Goal: Information Seeking & Learning: Learn about a topic

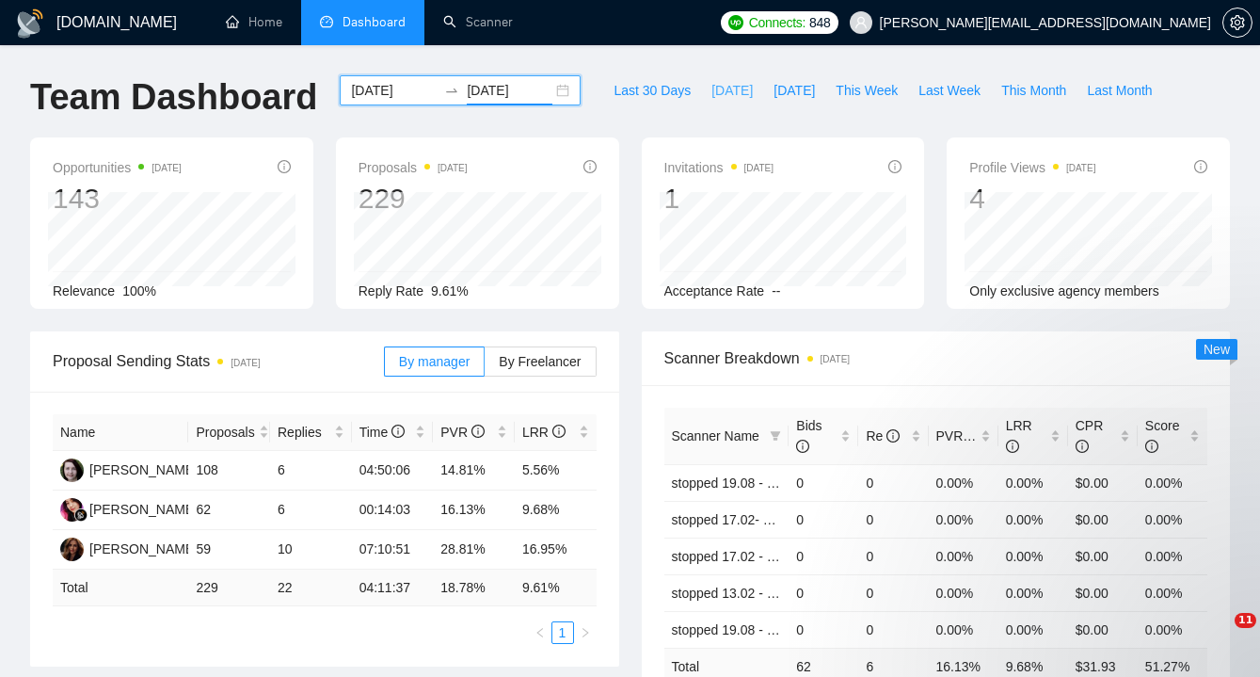
click at [719, 88] on span "[DATE]" at bounding box center [731, 90] width 41 height 21
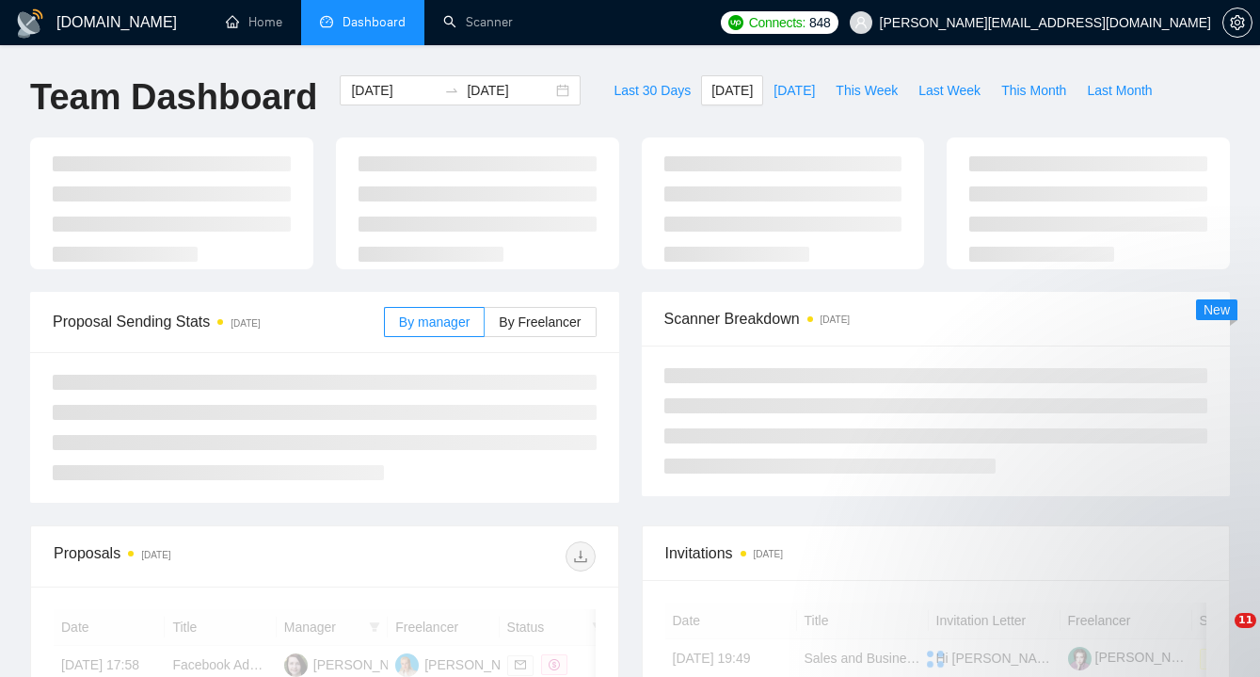
type input "[DATE]"
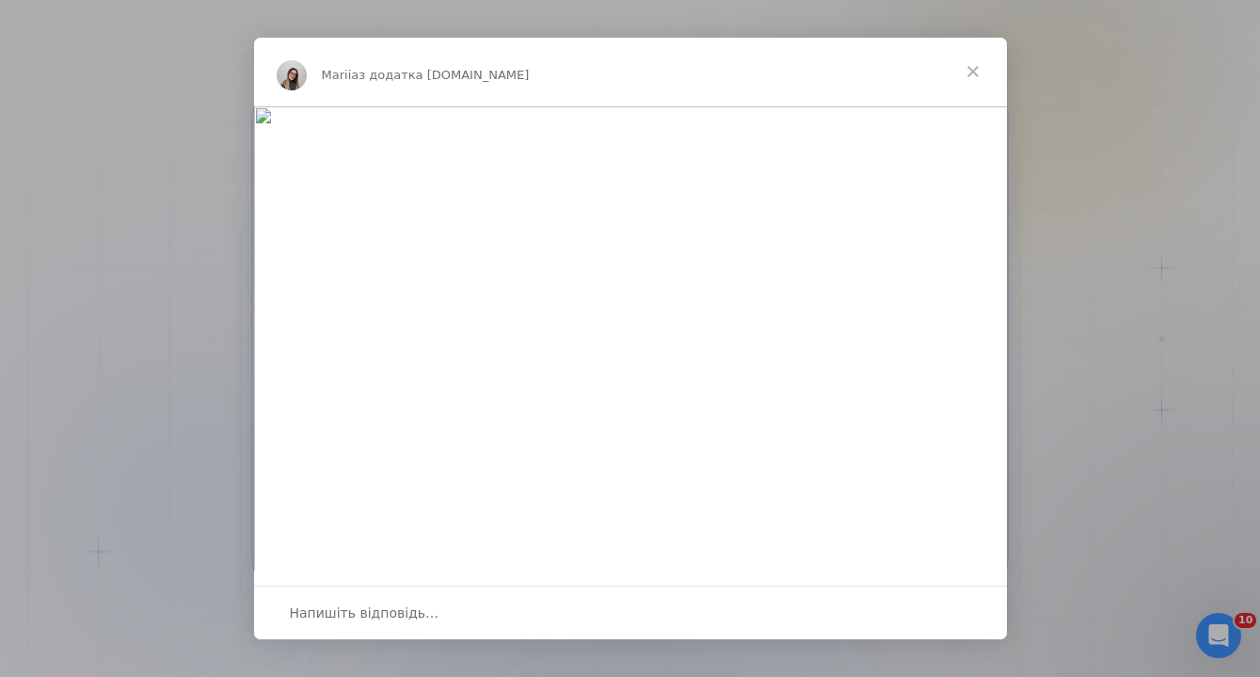
click at [981, 68] on span "Закрити" at bounding box center [973, 72] width 68 height 68
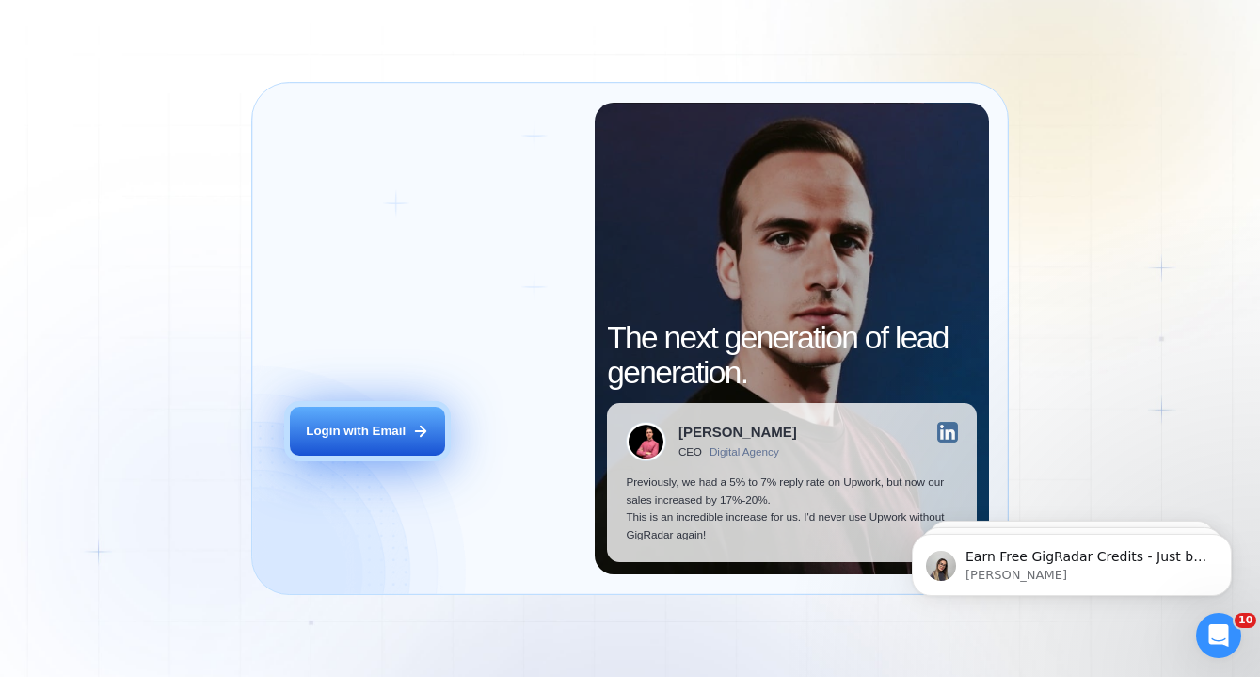
click at [348, 437] on div "Login with Email" at bounding box center [356, 431] width 100 height 17
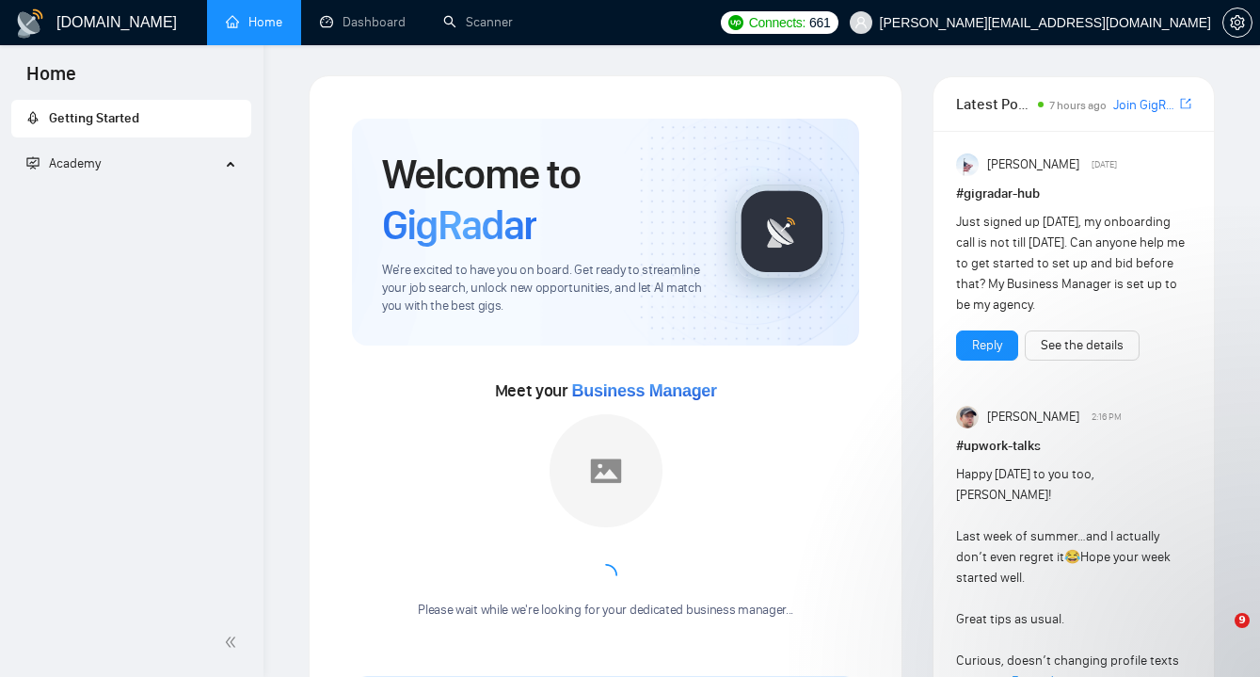
click at [371, 34] on span "🚀 GigRadar Quick Start" at bounding box center [316, 35] width 569 height 38
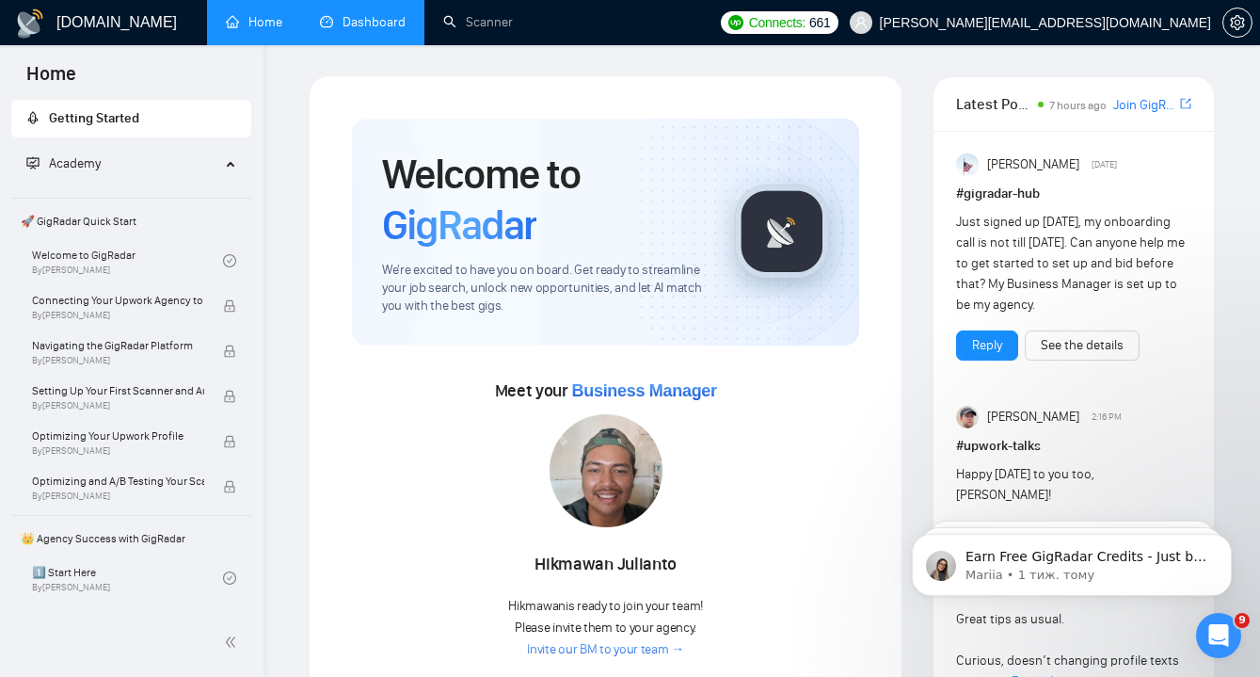
click at [375, 28] on link "Dashboard" at bounding box center [363, 22] width 86 height 16
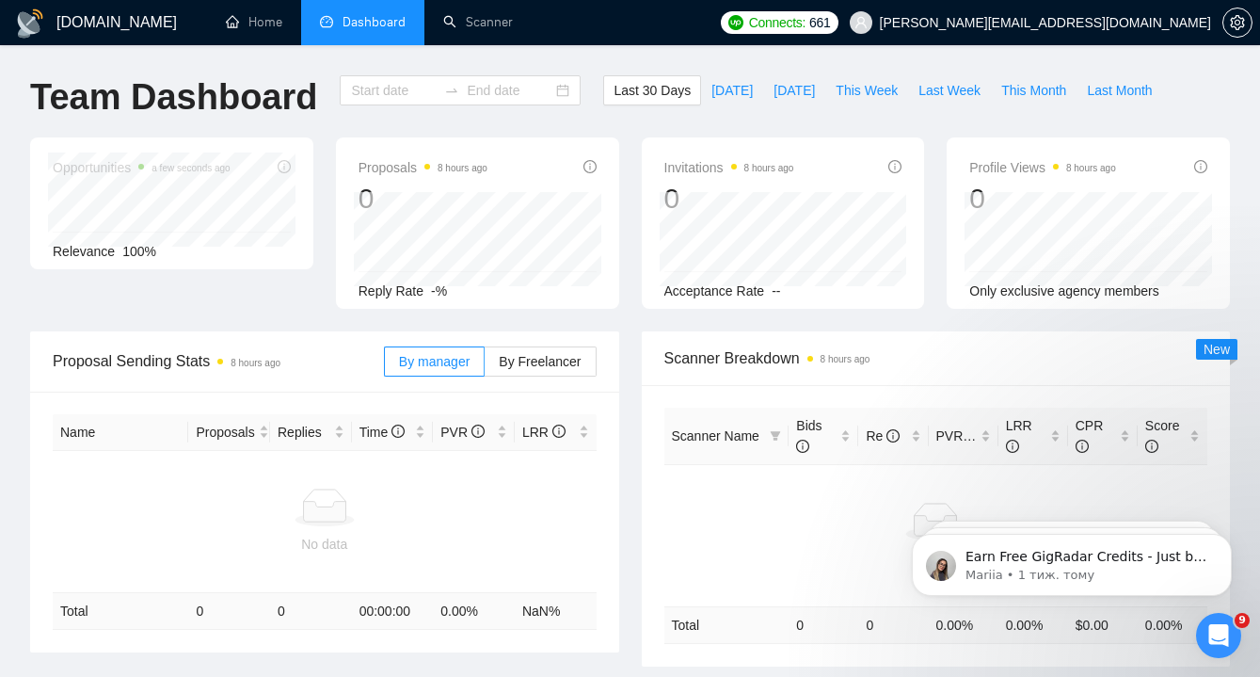
type input "[DATE]"
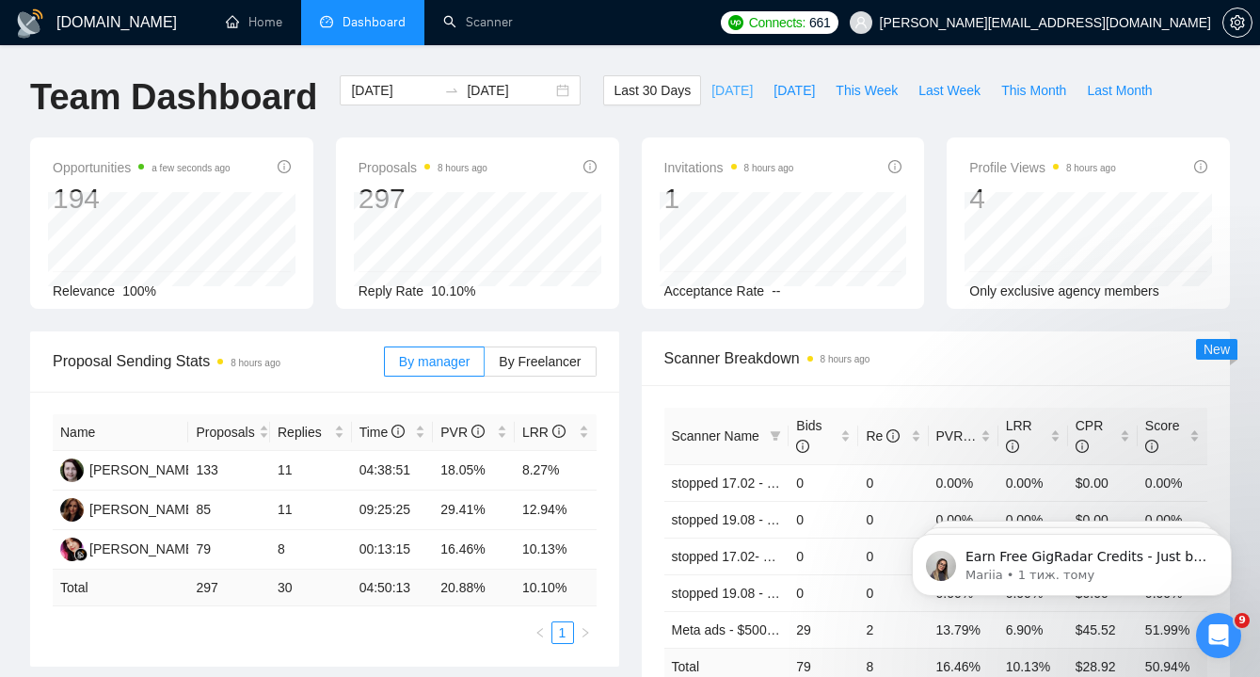
click at [716, 98] on span "[DATE]" at bounding box center [731, 90] width 41 height 21
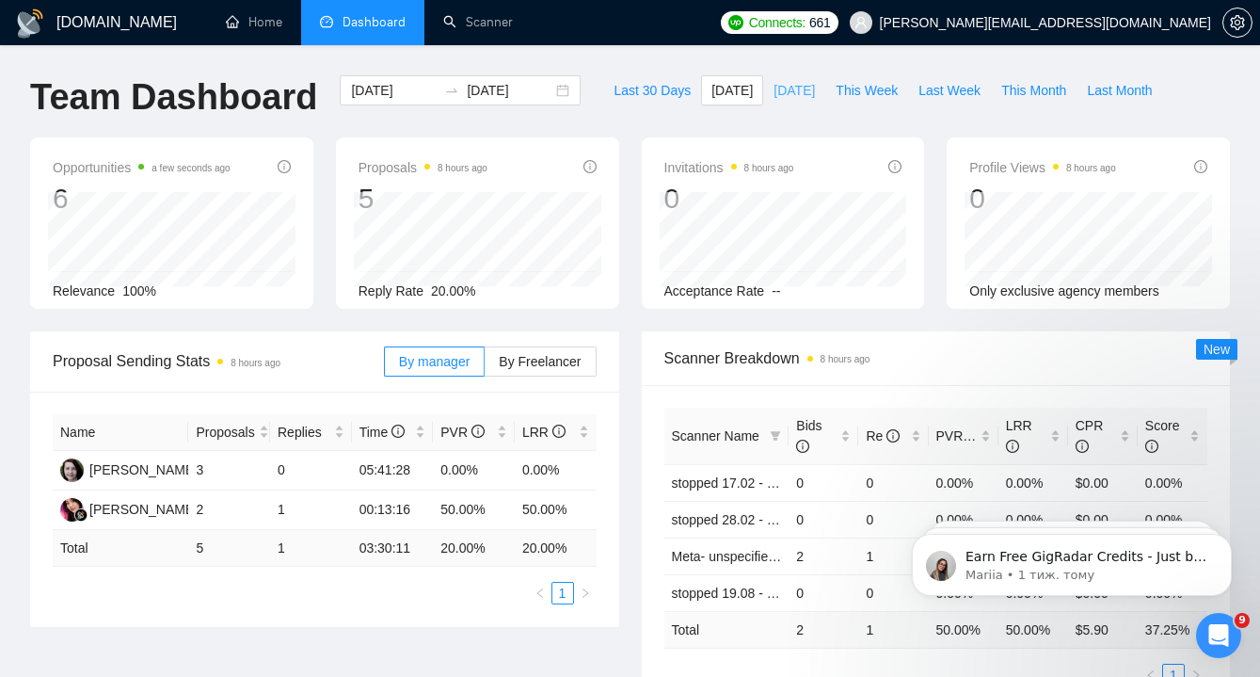
click at [782, 91] on span "[DATE]" at bounding box center [793, 90] width 41 height 21
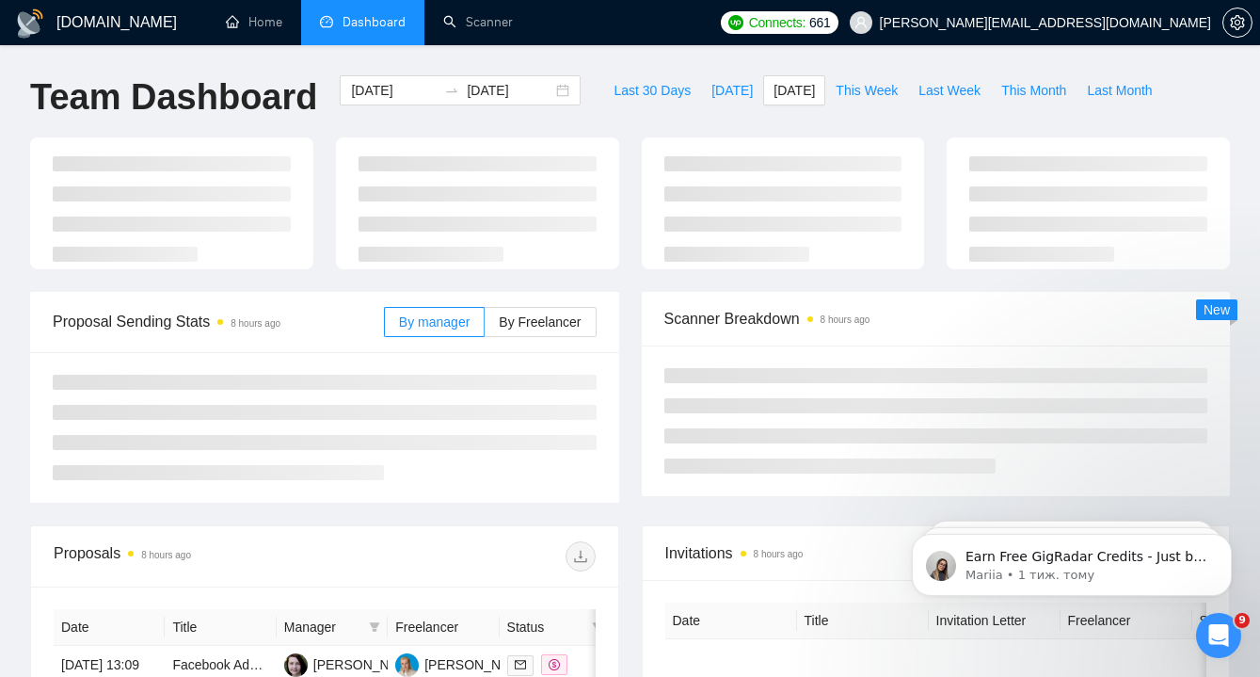
type input "[DATE]"
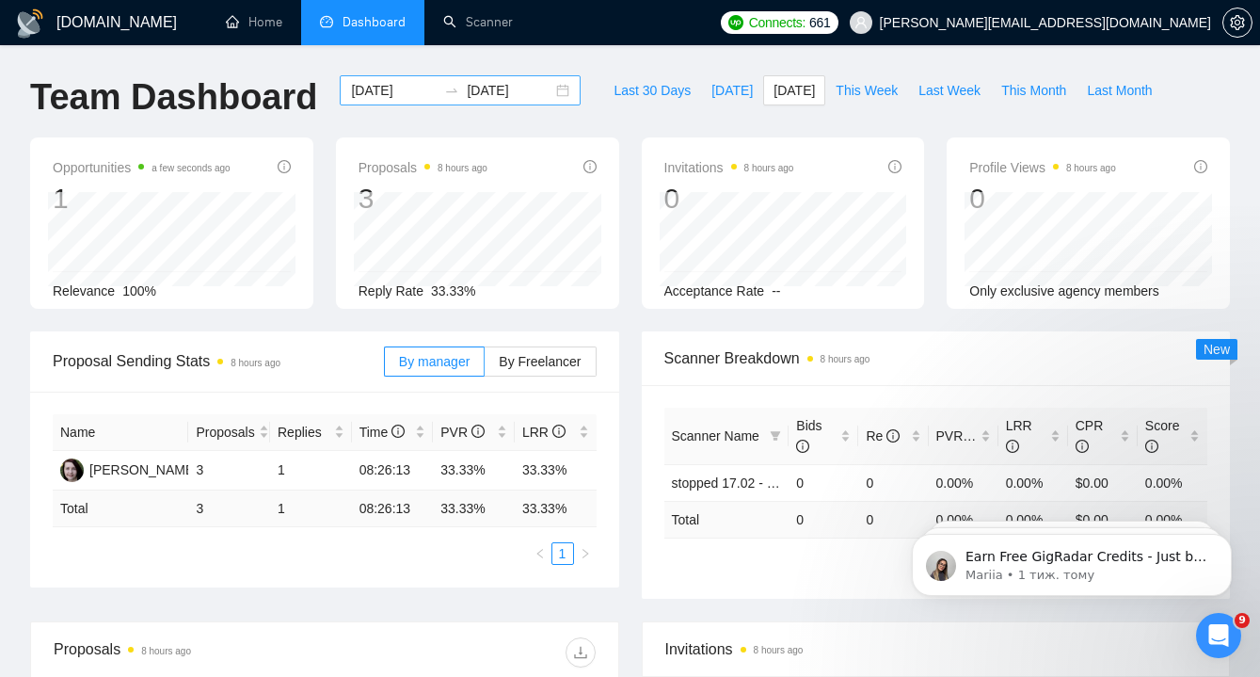
click at [550, 92] on div "[DATE] [DATE]" at bounding box center [460, 90] width 241 height 30
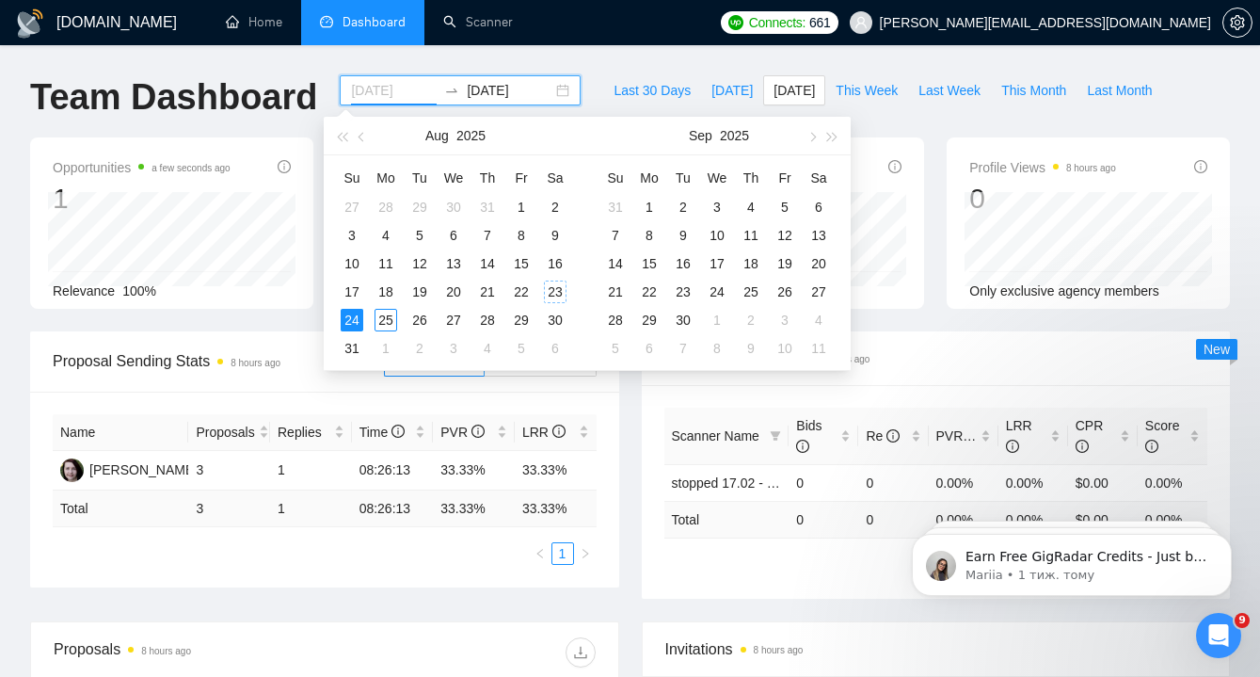
type input "[DATE]"
click at [550, 289] on div "23" at bounding box center [555, 291] width 23 height 23
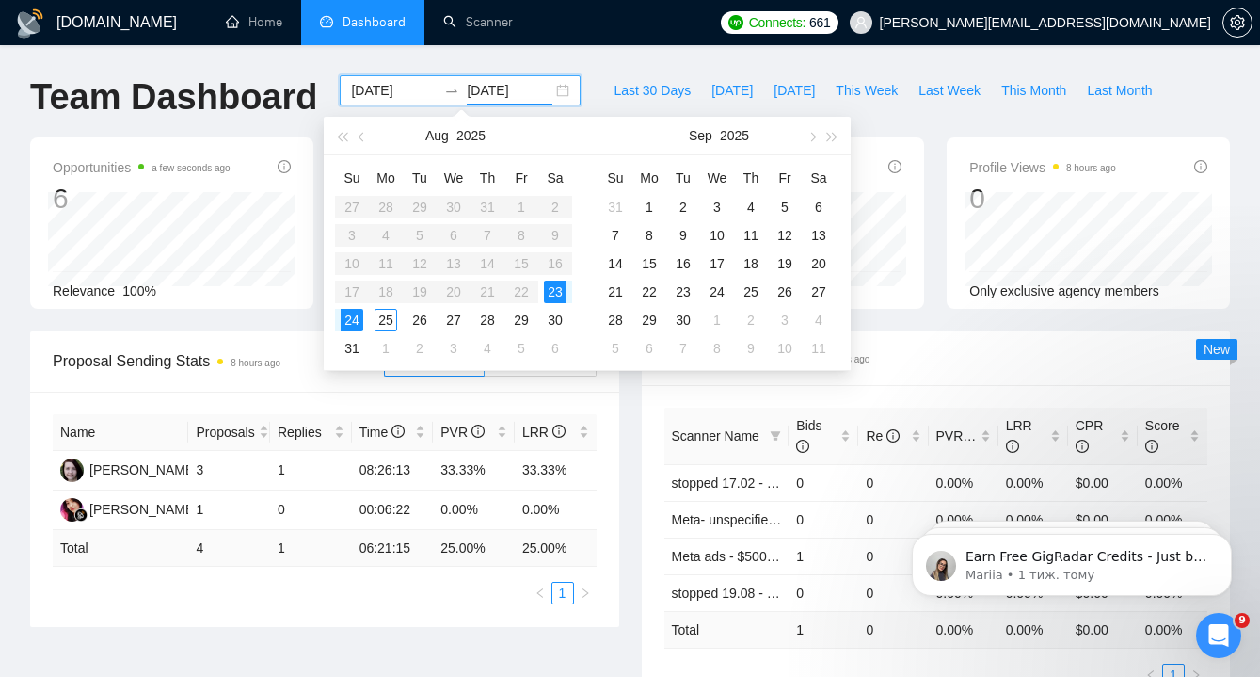
click at [522, 293] on table "Su Mo Tu We Th Fr Sa 27 28 29 30 31 1 2 3 4 5 6 7 8 9 10 11 12 13 14 15 16 17 1…" at bounding box center [453, 262] width 237 height 199
click at [518, 295] on table "Su Mo Tu We Th Fr Sa 27 28 29 30 31 1 2 3 4 5 6 7 8 9 10 11 12 13 14 15 16 17 1…" at bounding box center [453, 262] width 237 height 199
type input "[DATE]"
click at [566, 423] on span "LRR" at bounding box center [548, 432] width 53 height 21
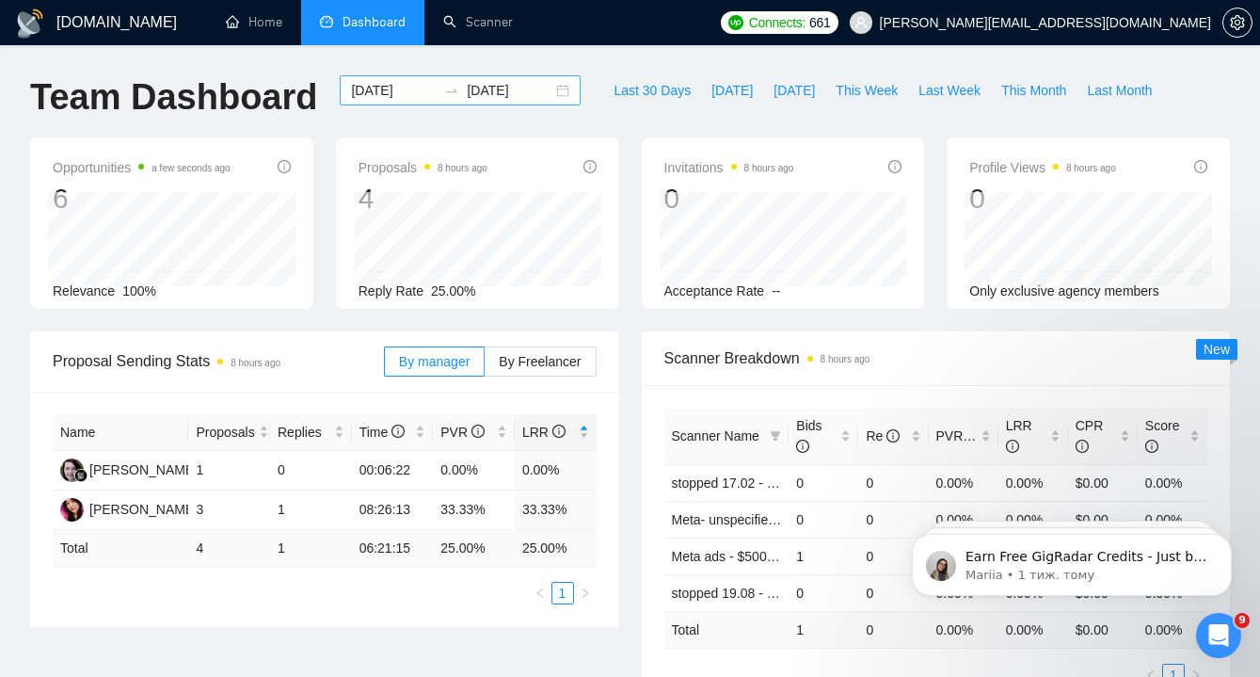
click at [555, 89] on div "[DATE] [DATE]" at bounding box center [460, 90] width 241 height 30
click at [541, 94] on div "[DATE] [DATE]" at bounding box center [460, 90] width 241 height 30
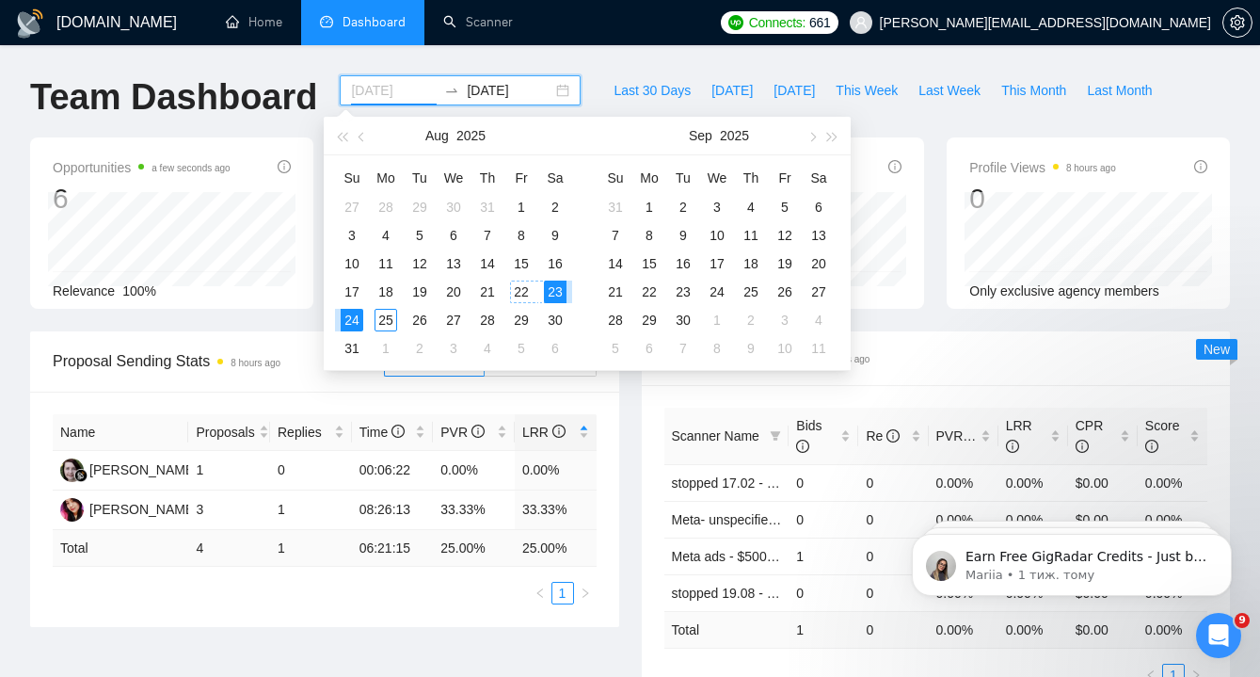
type input "[DATE]"
click at [525, 287] on div "22" at bounding box center [521, 291] width 23 height 23
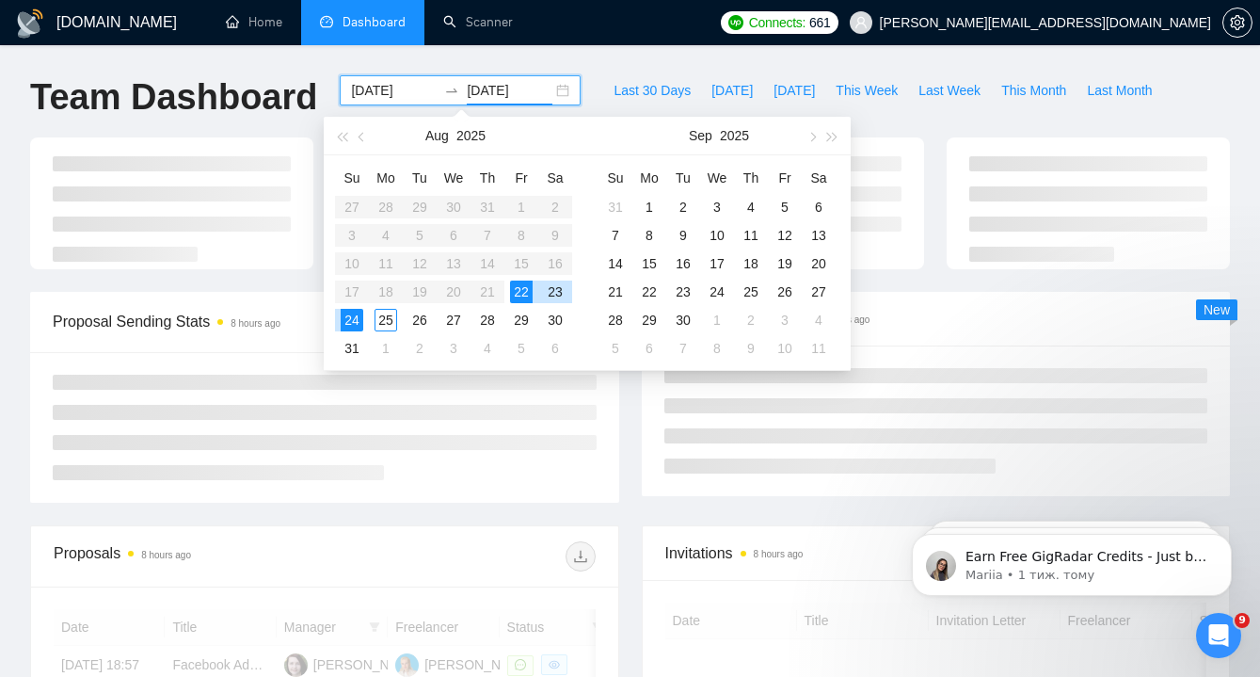
click at [525, 287] on div "22" at bounding box center [521, 291] width 23 height 23
type input "[DATE]"
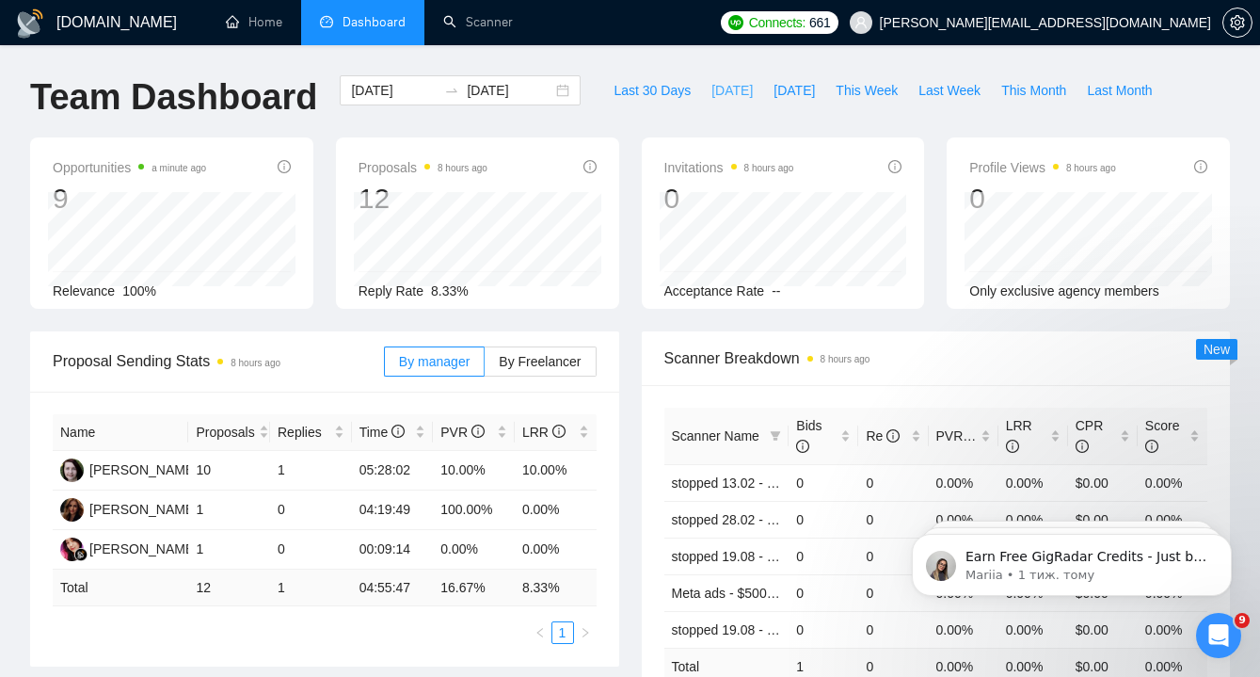
click at [711, 92] on span "[DATE]" at bounding box center [731, 90] width 41 height 21
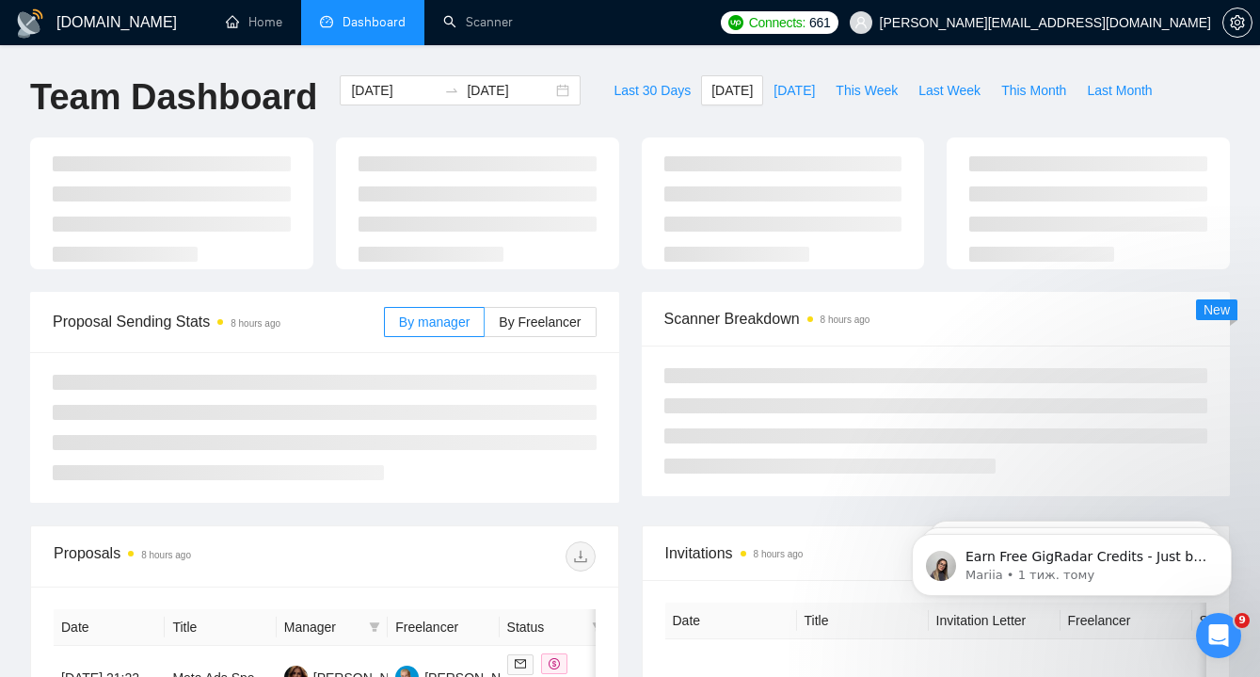
type input "[DATE]"
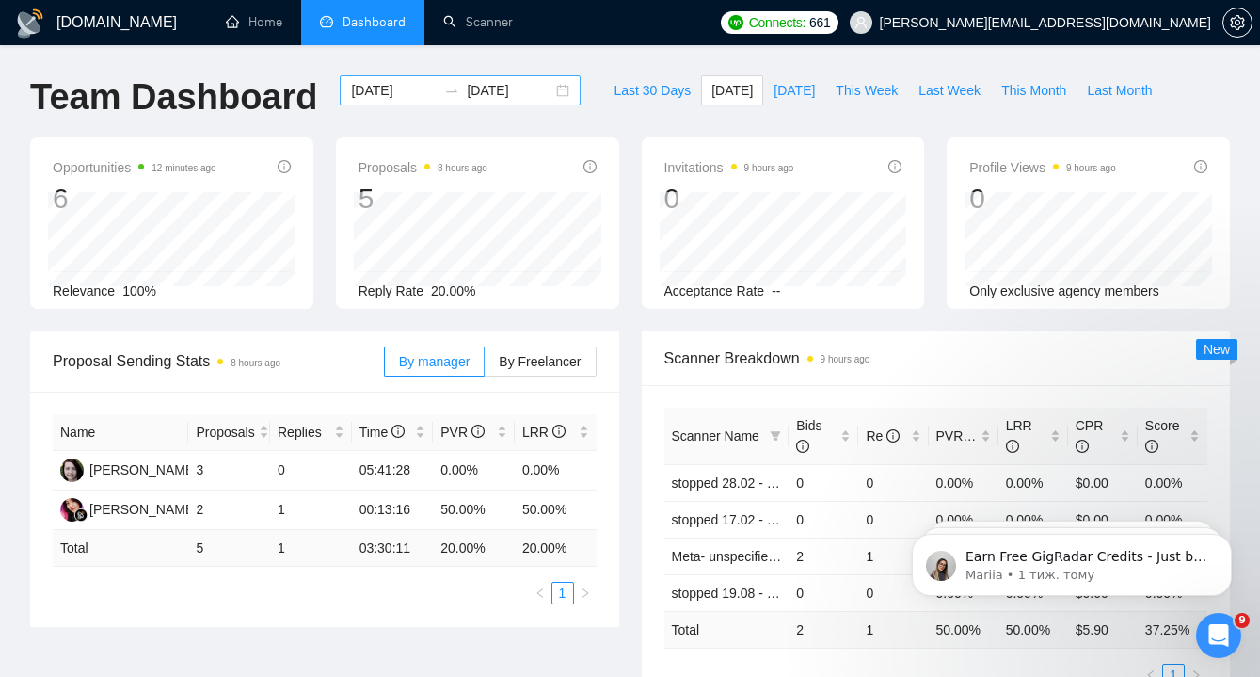
click at [548, 88] on div "[DATE] [DATE]" at bounding box center [460, 90] width 241 height 30
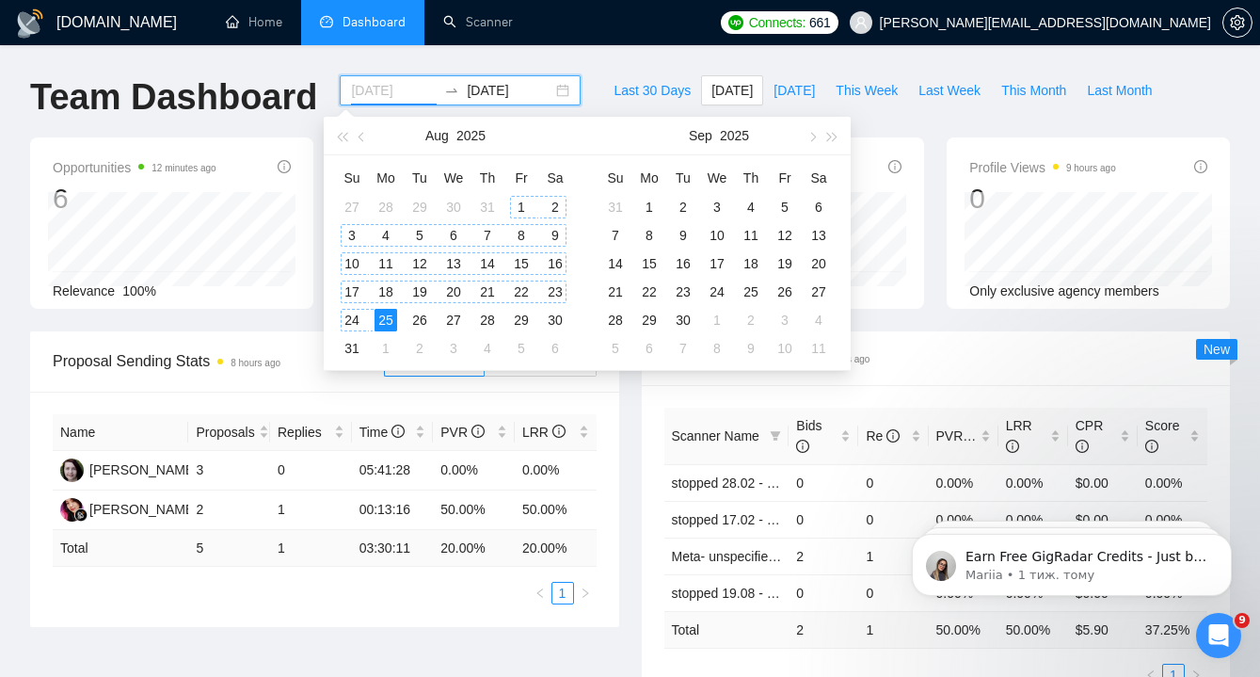
click at [518, 203] on div "1" at bounding box center [521, 207] width 23 height 23
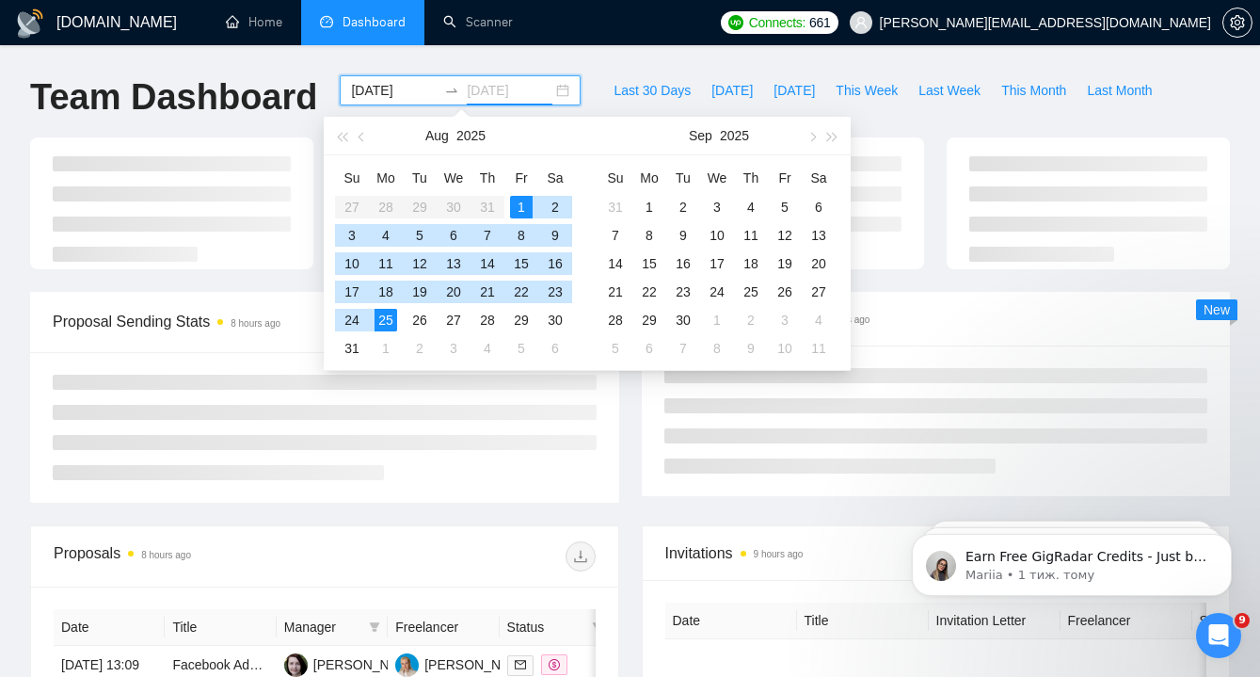
click at [382, 323] on div "25" at bounding box center [386, 320] width 23 height 23
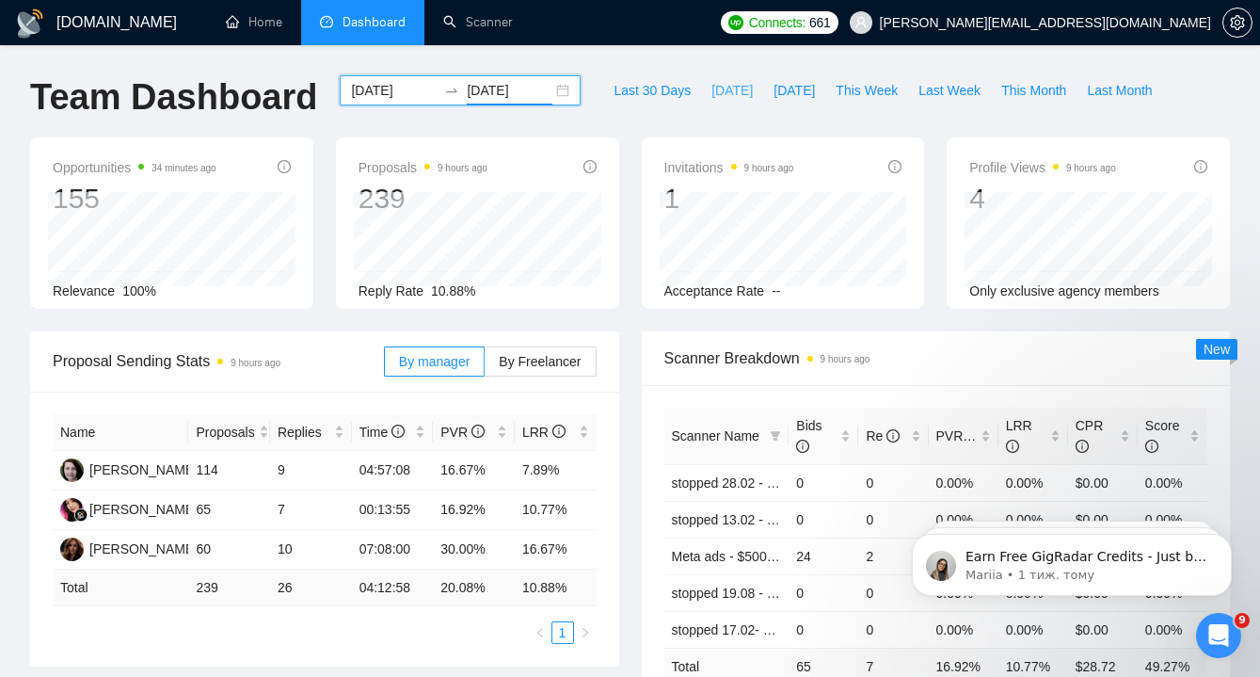
click at [718, 92] on span "[DATE]" at bounding box center [731, 90] width 41 height 21
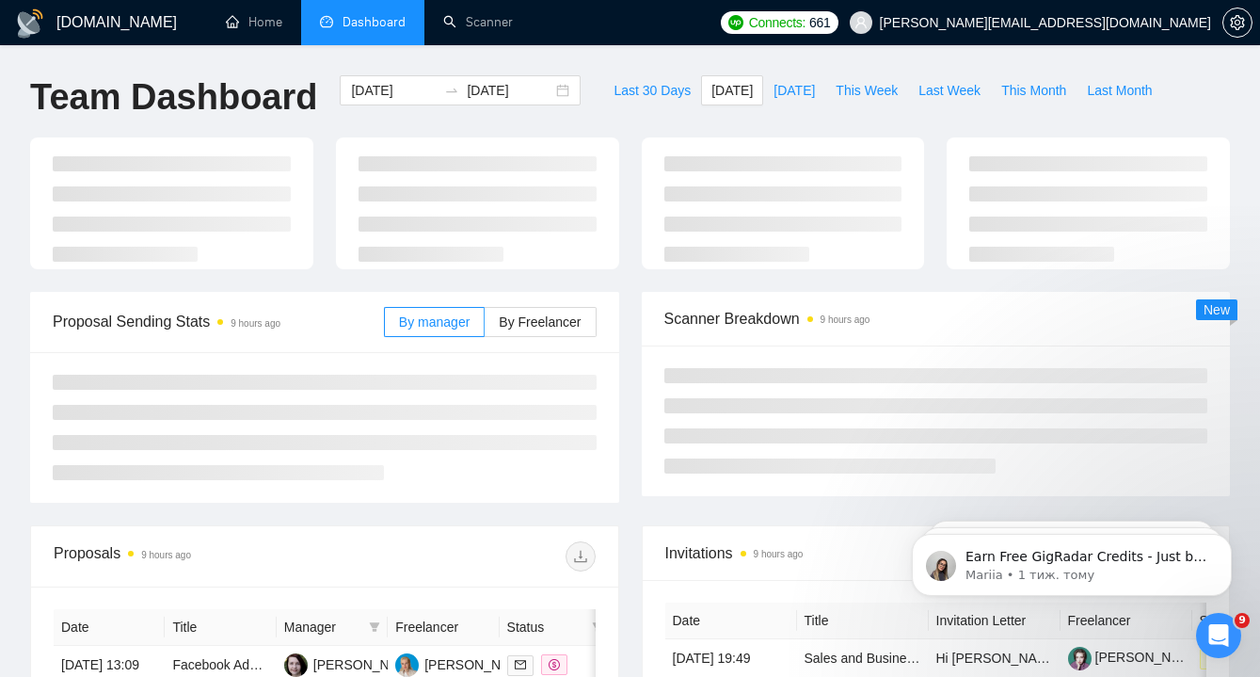
type input "[DATE]"
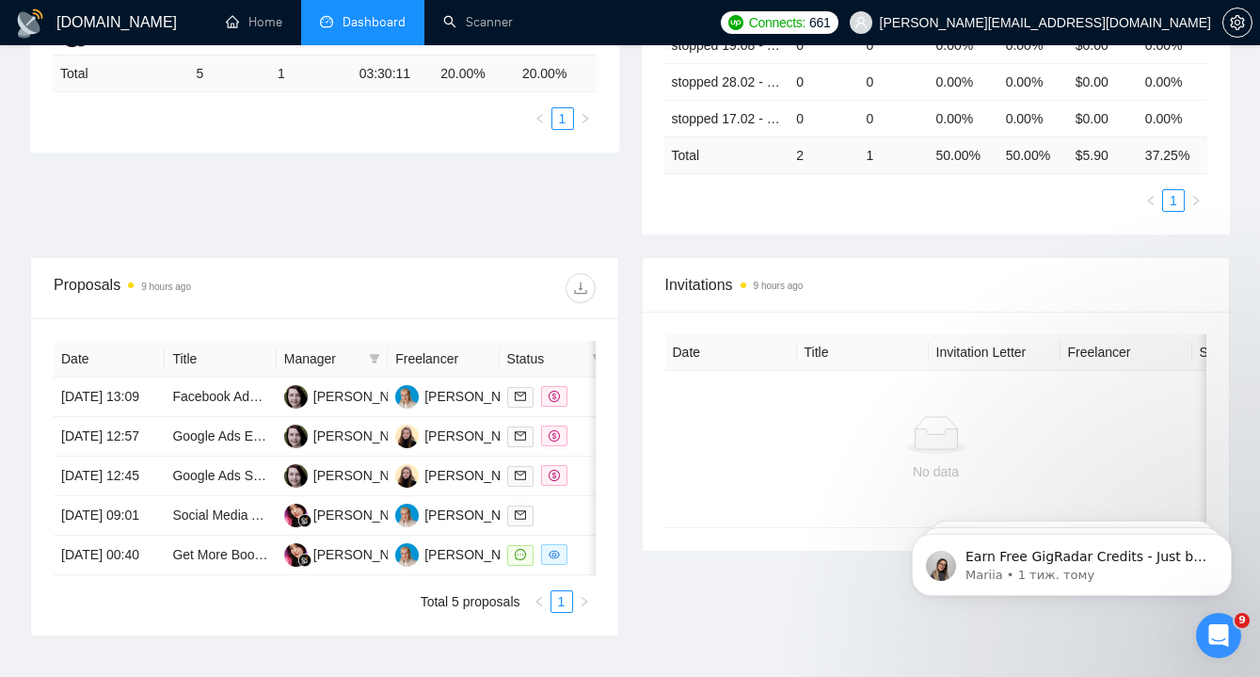
scroll to position [485, 0]
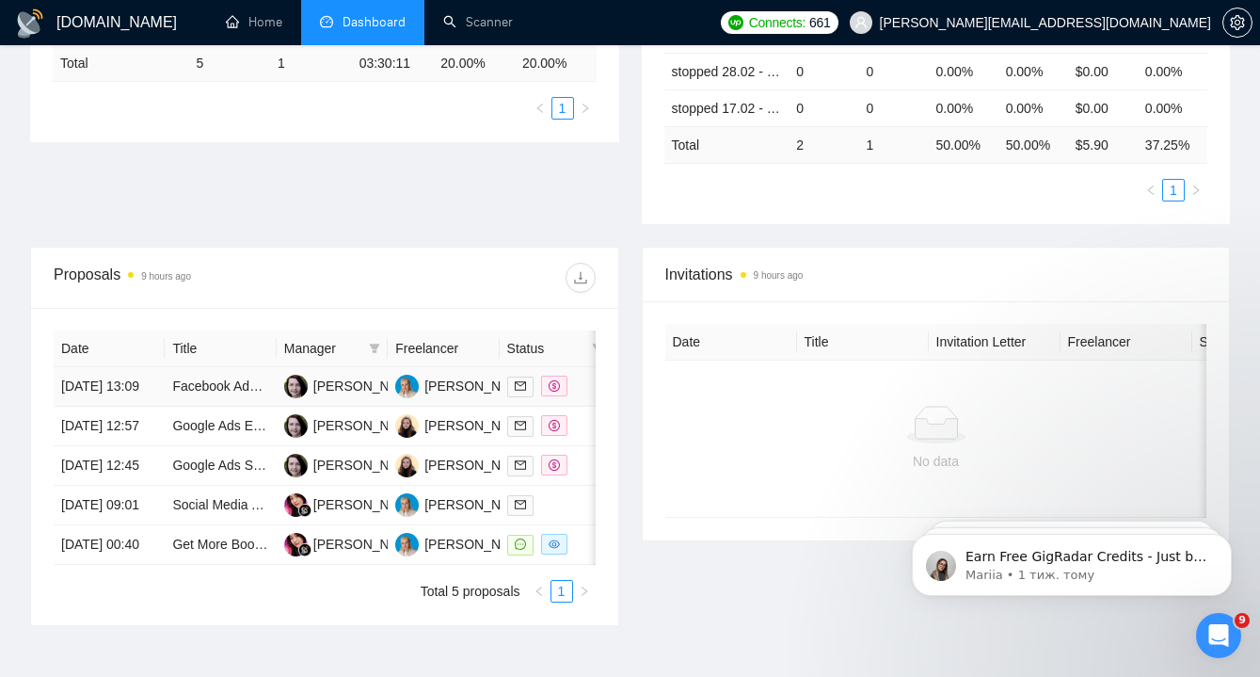
click at [215, 407] on td "Facebook Ads For Startup Telehealth Brand" at bounding box center [220, 387] width 111 height 40
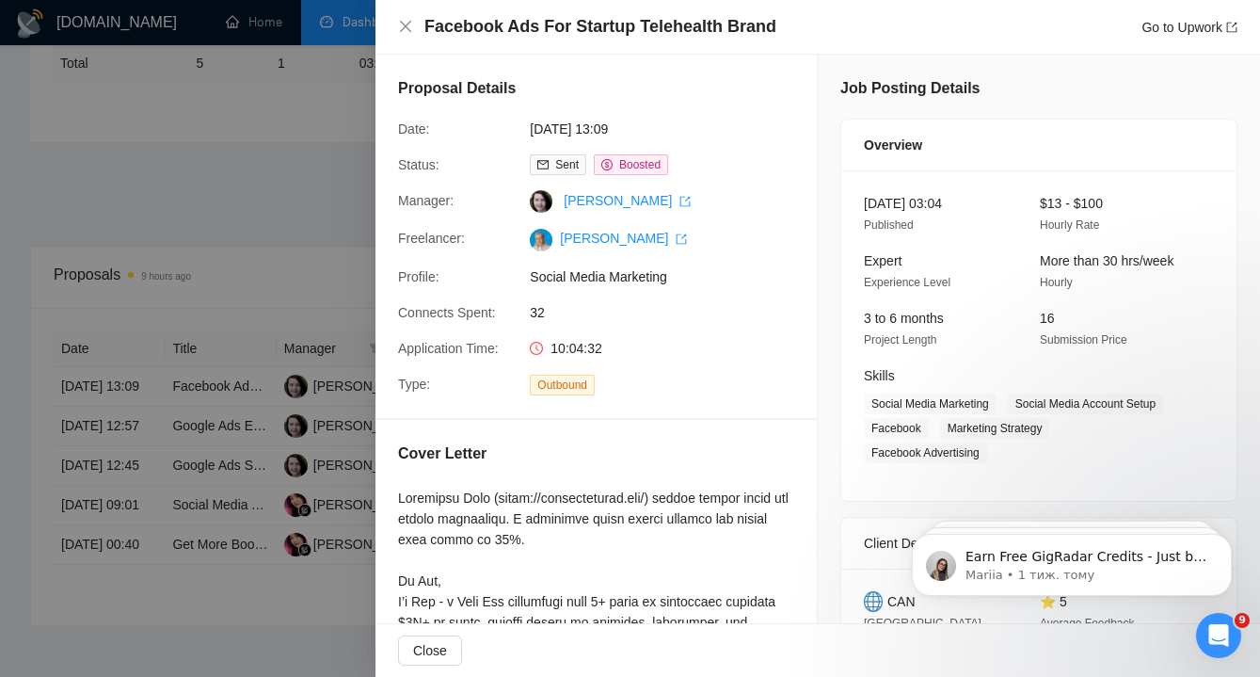
click at [214, 470] on div at bounding box center [630, 338] width 1260 height 677
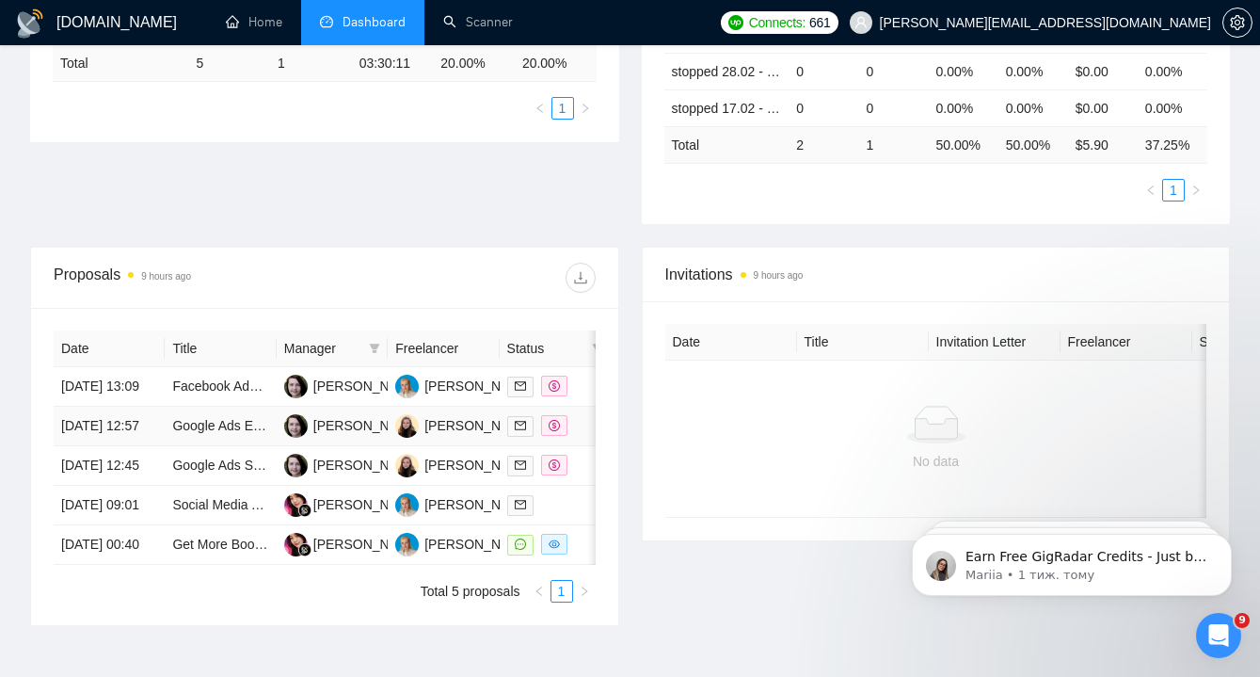
click at [214, 446] on td "Google Ads Expert for High-End Haircare E-Commerce Brand" at bounding box center [220, 427] width 111 height 40
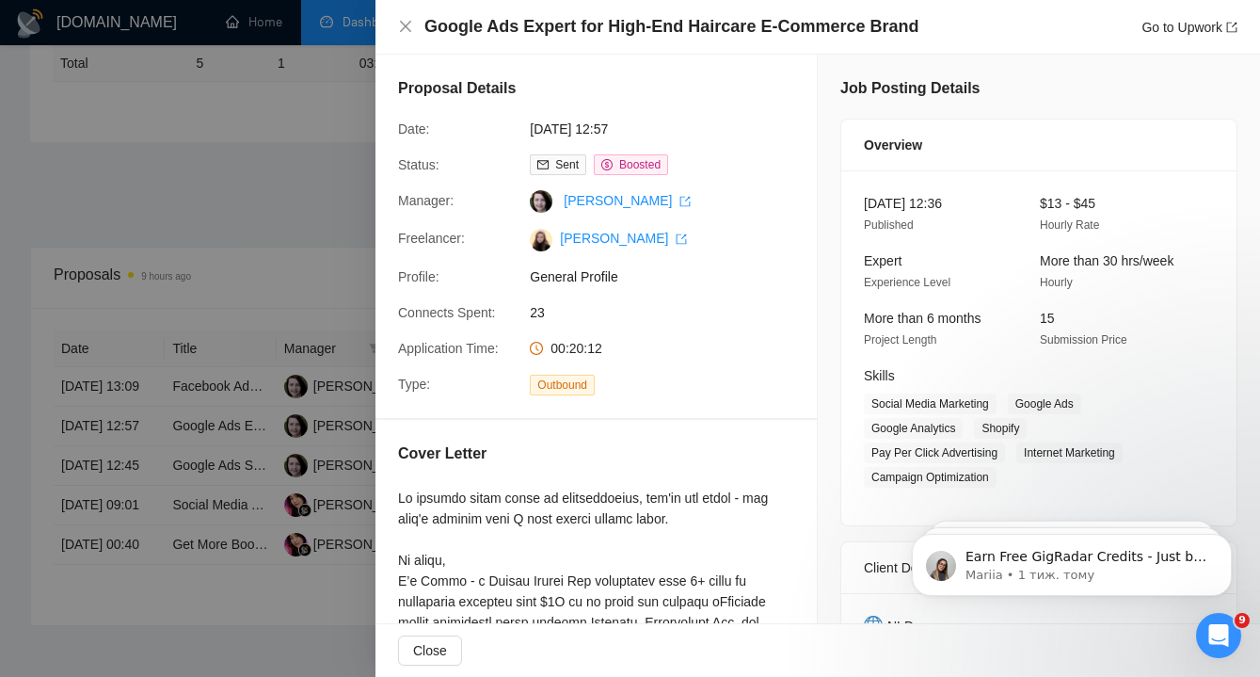
click at [212, 526] on div at bounding box center [630, 338] width 1260 height 677
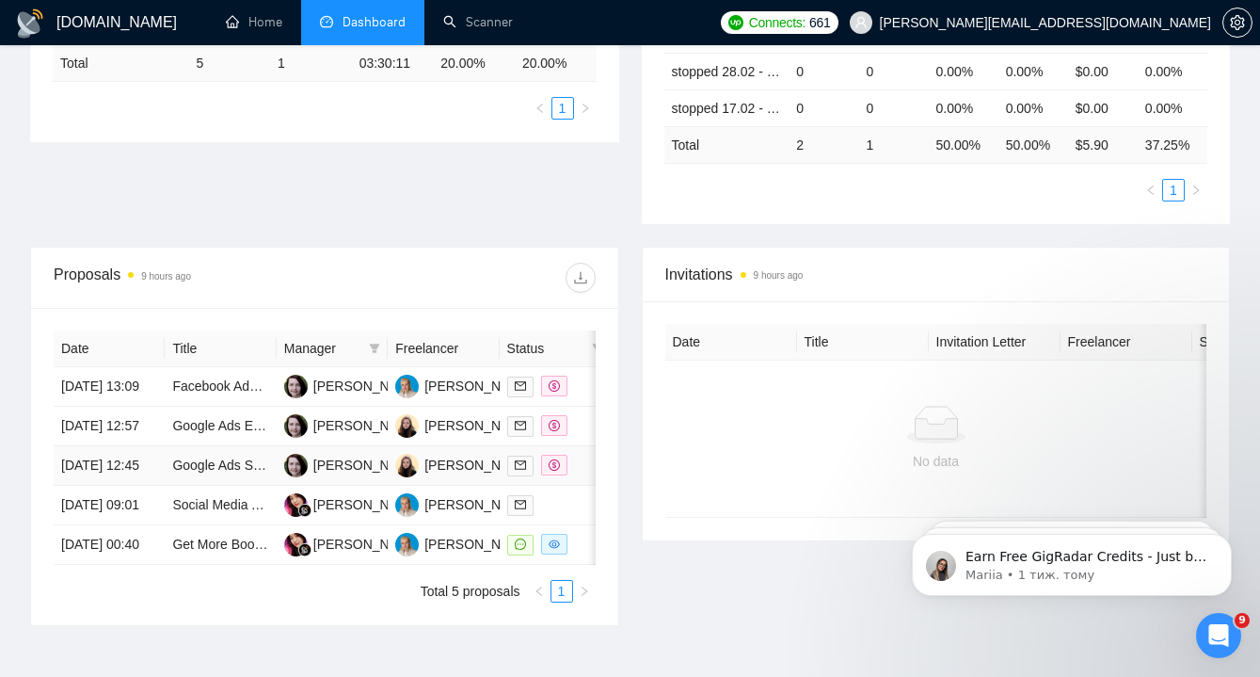
click at [212, 486] on td "Google Ads Specialist Needed to Drive Conversions" at bounding box center [220, 466] width 111 height 40
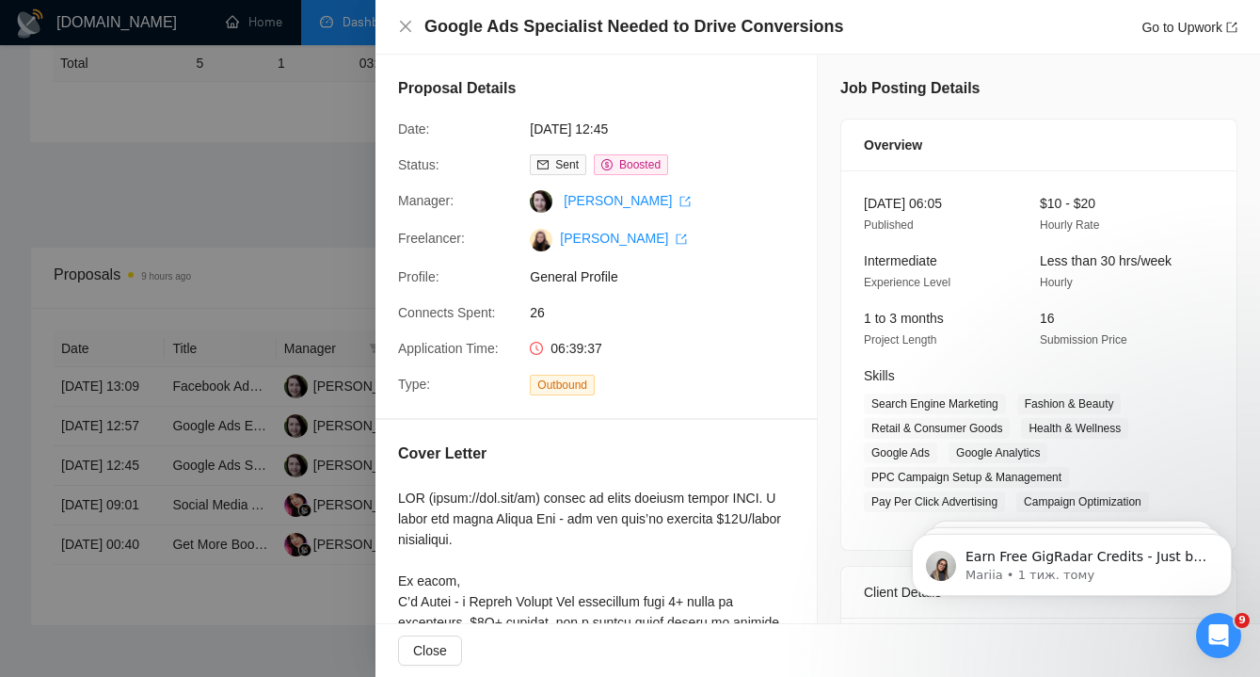
click at [227, 524] on div at bounding box center [630, 338] width 1260 height 677
